Goal: Find specific page/section: Find specific page/section

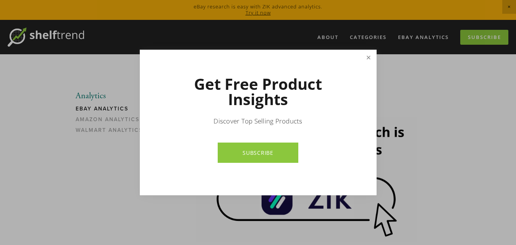
click at [366, 53] on link "Close" at bounding box center [367, 57] width 13 height 13
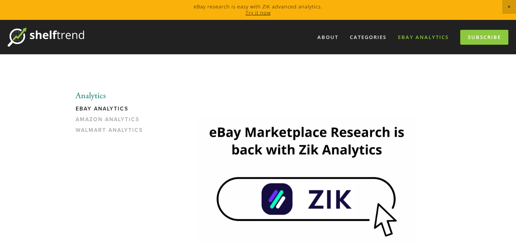
click at [421, 37] on link "eBay Analytics" at bounding box center [423, 37] width 61 height 13
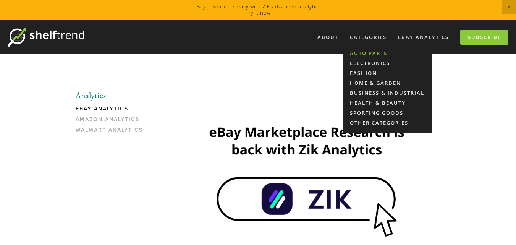
click at [371, 50] on link "Auto Parts" at bounding box center [386, 53] width 89 height 10
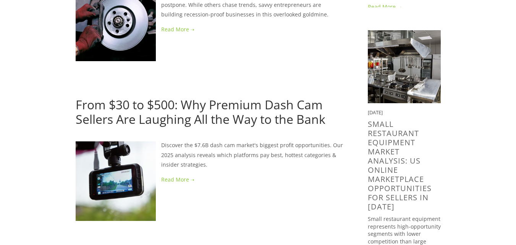
scroll to position [649, 0]
